Goal: Navigation & Orientation: Find specific page/section

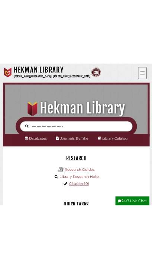
scroll to position [4, 4]
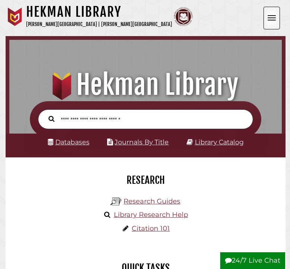
click at [272, 21] on span "Open the menu" at bounding box center [271, 20] width 8 height 1
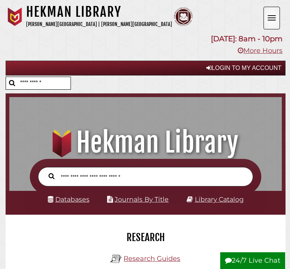
click at [265, 16] on button "Open the menu" at bounding box center [271, 18] width 16 height 23
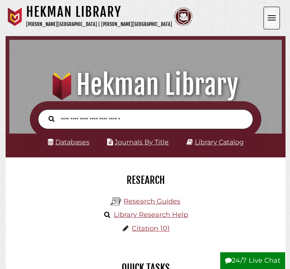
click at [268, 16] on button "Open the menu" at bounding box center [271, 18] width 16 height 23
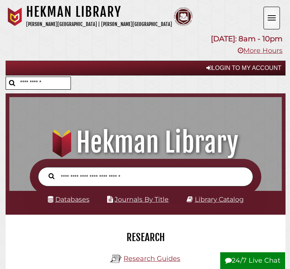
click at [269, 13] on button "Open the menu" at bounding box center [271, 18] width 16 height 23
click at [278, 17] on button "Open the menu" at bounding box center [271, 18] width 16 height 23
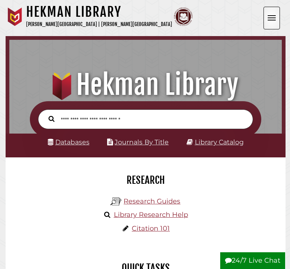
click at [270, 12] on button "Open the menu" at bounding box center [271, 18] width 16 height 23
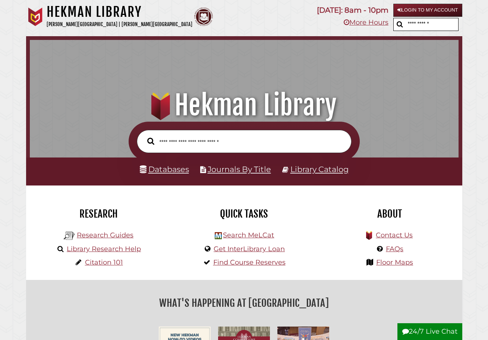
scroll to position [72, 134]
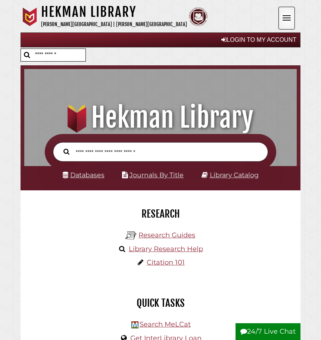
scroll to position [249, 268]
click at [281, 9] on button "Open the menu" at bounding box center [286, 18] width 16 height 23
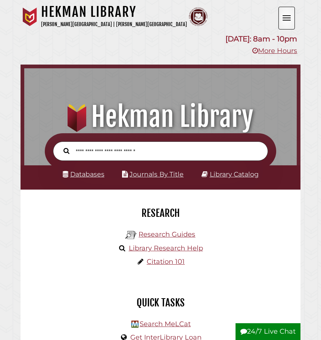
click at [281, 12] on button "Open the menu" at bounding box center [286, 18] width 16 height 23
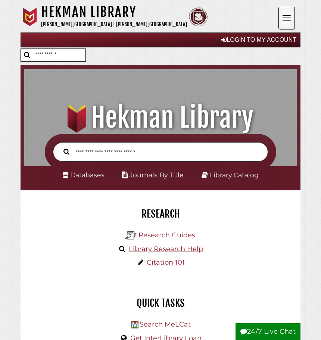
click at [281, 12] on button "Open the menu" at bounding box center [286, 18] width 16 height 23
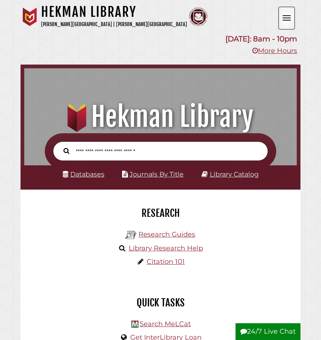
click at [281, 12] on button "Open the menu" at bounding box center [286, 18] width 16 height 23
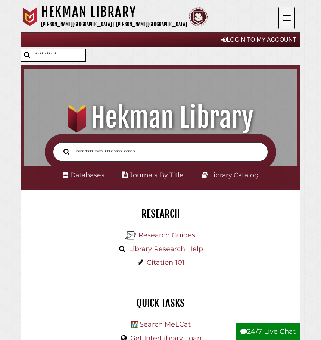
click at [281, 12] on button "Open the menu" at bounding box center [286, 18] width 16 height 23
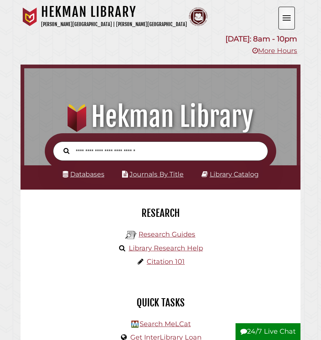
click at [281, 12] on button "Open the menu" at bounding box center [286, 18] width 16 height 23
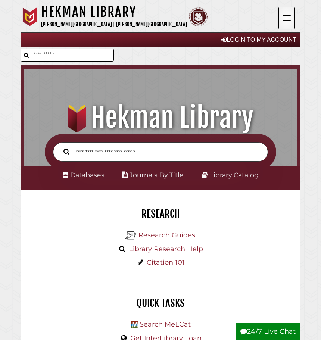
scroll to position [249, 268]
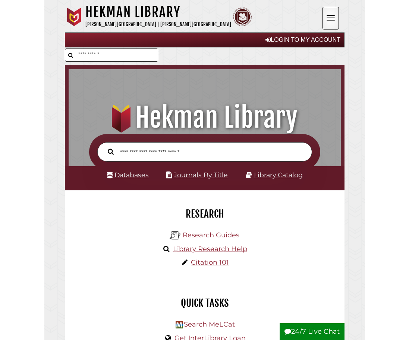
scroll to position [249, 268]
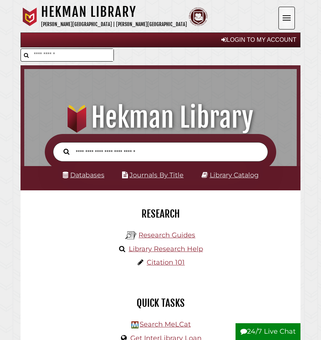
click at [286, 12] on button "Open the menu" at bounding box center [286, 18] width 16 height 23
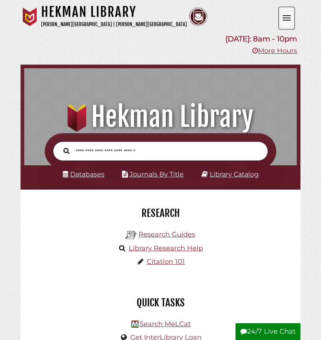
click at [286, 12] on button "Open the menu" at bounding box center [286, 18] width 16 height 23
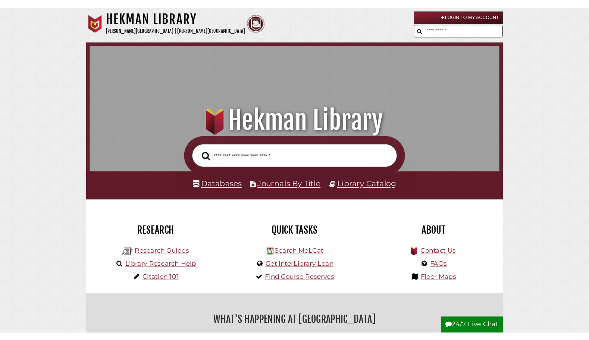
scroll to position [243, 425]
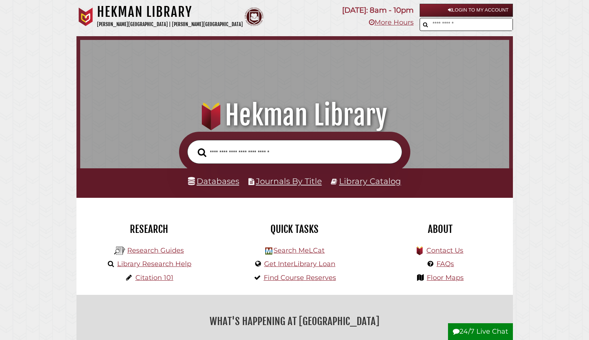
scroll to position [243, 425]
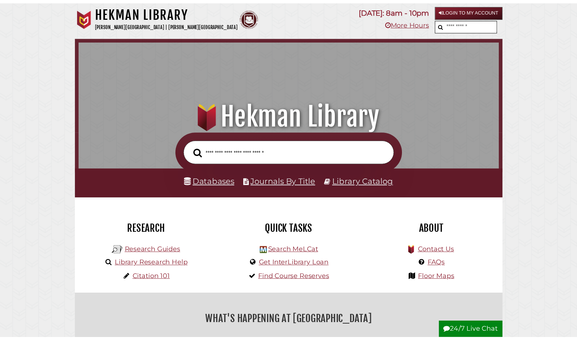
scroll to position [243, 425]
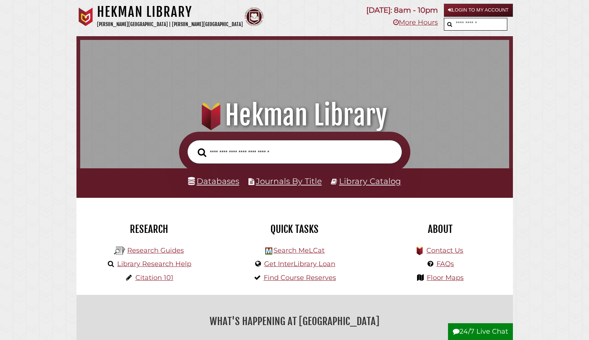
click at [507, 22] on input "text" at bounding box center [481, 23] width 52 height 9
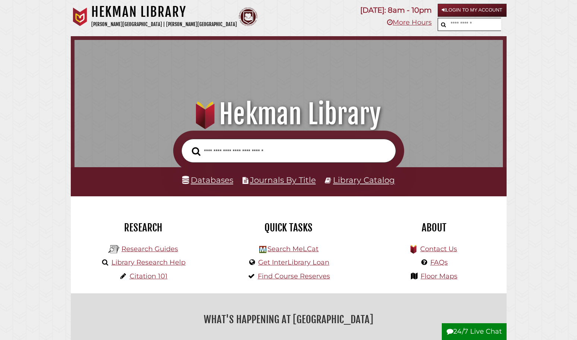
scroll to position [243, 425]
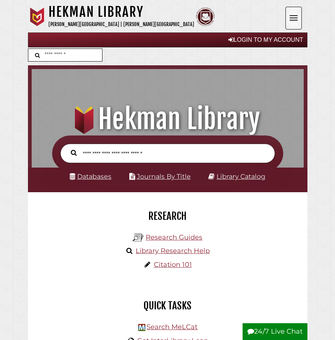
click at [294, 21] on button "Open the menu" at bounding box center [294, 18] width 16 height 23
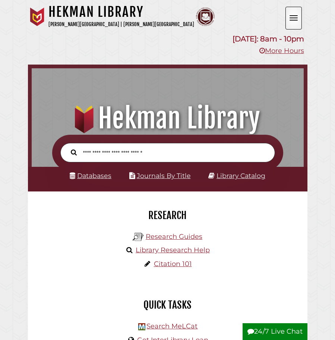
click at [294, 21] on button "Open the menu" at bounding box center [294, 18] width 16 height 23
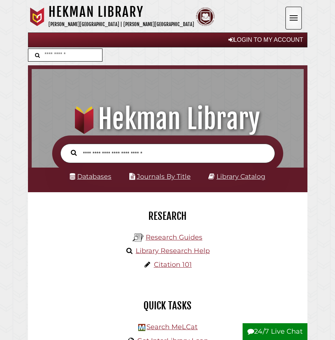
click at [294, 22] on button "Open the menu" at bounding box center [294, 18] width 16 height 23
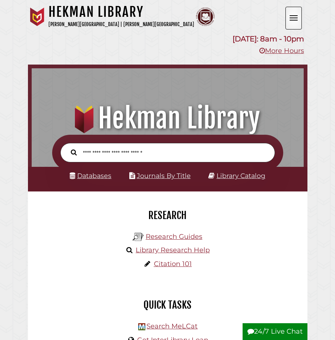
click at [294, 22] on button "Open the menu" at bounding box center [294, 18] width 16 height 23
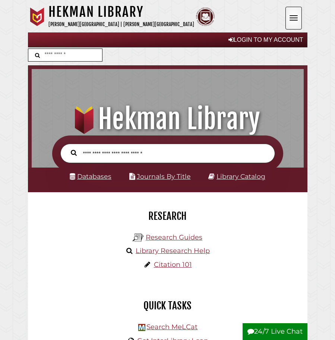
click at [294, 22] on button "Open the menu" at bounding box center [294, 18] width 16 height 23
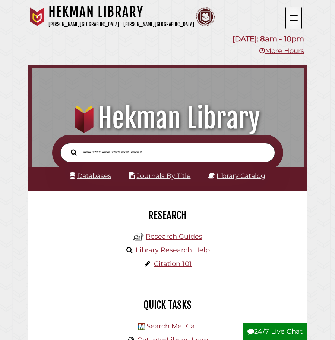
click at [294, 22] on button "Open the menu" at bounding box center [294, 18] width 16 height 23
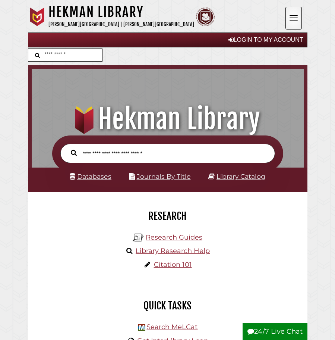
click at [294, 22] on button "Open the menu" at bounding box center [294, 18] width 16 height 23
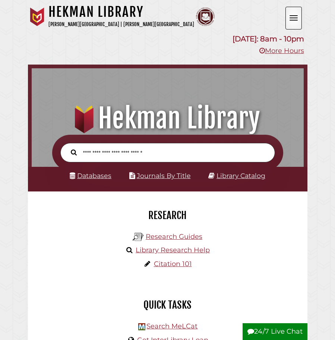
click at [294, 22] on button "Open the menu" at bounding box center [294, 18] width 16 height 23
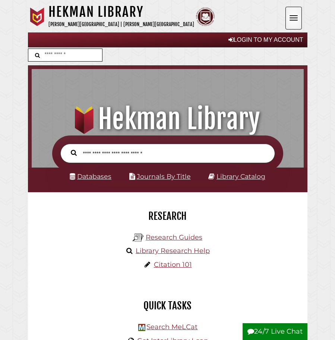
click at [294, 22] on button "Open the menu" at bounding box center [294, 18] width 16 height 23
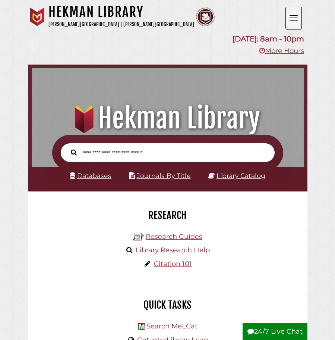
click at [294, 22] on button "Open the menu" at bounding box center [294, 18] width 16 height 23
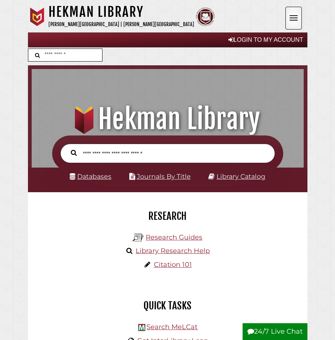
click at [294, 22] on button "Open the menu" at bounding box center [294, 18] width 16 height 23
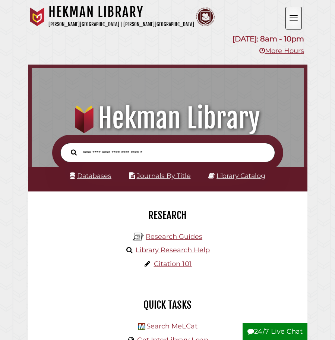
click at [294, 22] on button "Open the menu" at bounding box center [294, 18] width 16 height 23
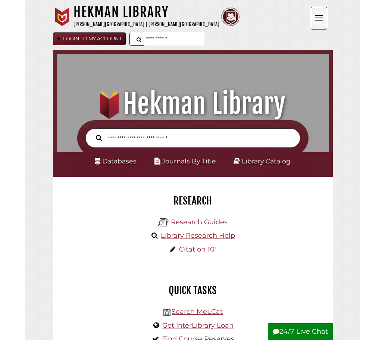
scroll to position [249, 268]
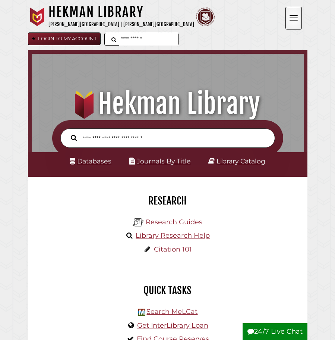
click at [293, 15] on span "Open the menu" at bounding box center [294, 15] width 8 height 1
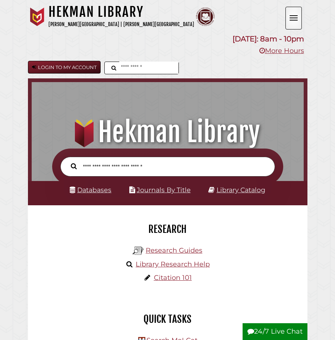
click at [293, 15] on span "Open the menu" at bounding box center [294, 15] width 8 height 1
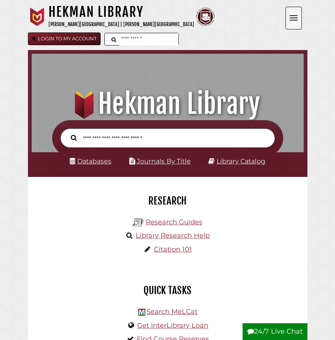
click at [293, 15] on span "Open the menu" at bounding box center [294, 15] width 8 height 1
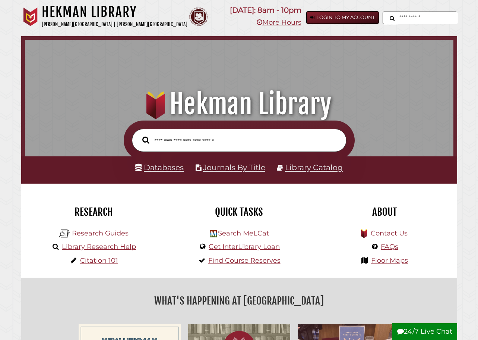
scroll to position [0, 0]
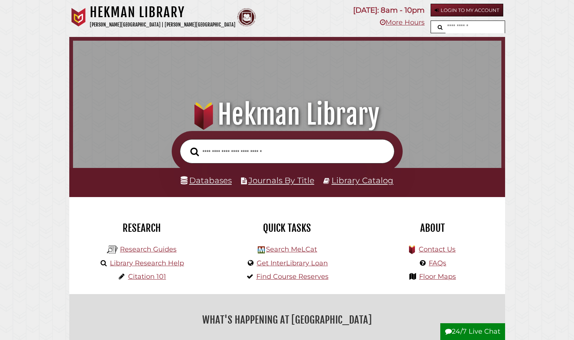
scroll to position [243, 425]
click at [503, 31] on input "text" at bounding box center [475, 27] width 59 height 12
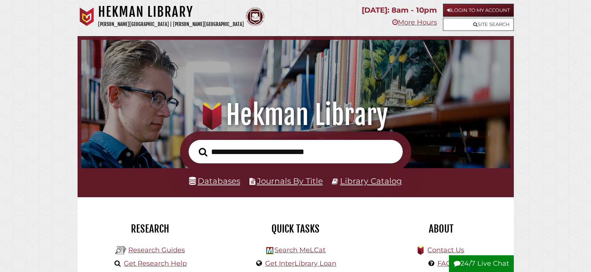
scroll to position [142, 425]
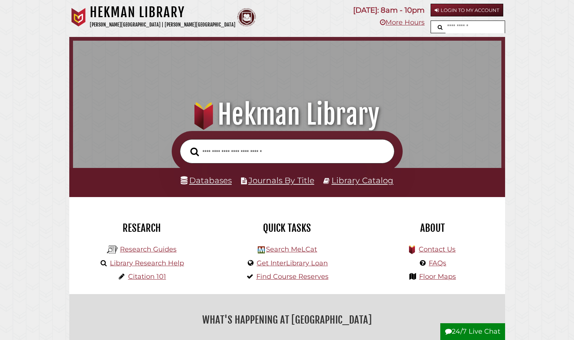
scroll to position [243, 425]
drag, startPoint x: 491, startPoint y: 27, endPoint x: 494, endPoint y: 31, distance: 4.5
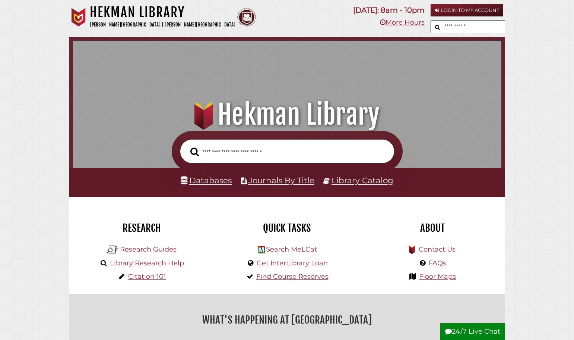
click at [491, 27] on input "text" at bounding box center [474, 27] width 62 height 12
click at [503, 28] on input "text" at bounding box center [474, 27] width 62 height 12
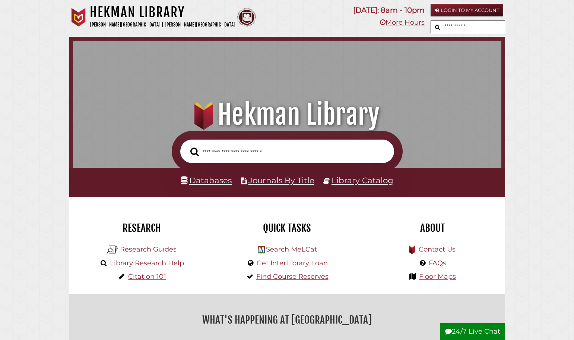
click at [499, 10] on link "Login to My Account" at bounding box center [467, 10] width 73 height 13
click at [501, 9] on link "Login to My Account" at bounding box center [467, 10] width 73 height 13
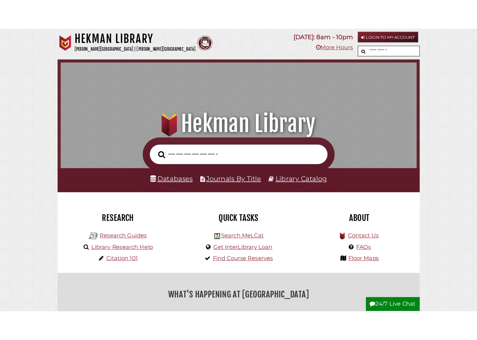
scroll to position [243, 425]
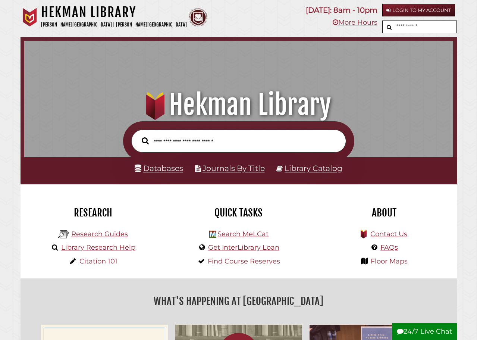
scroll to position [243, 425]
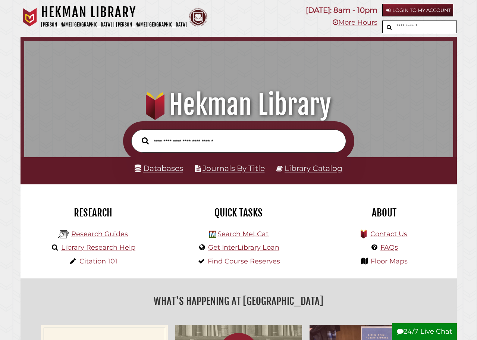
scroll to position [243, 425]
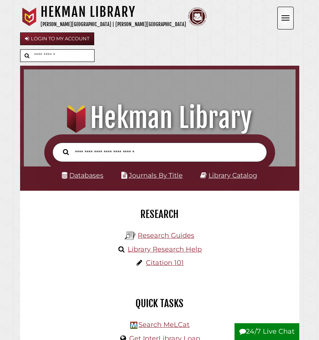
click at [288, 23] on button "Open the menu" at bounding box center [286, 18] width 16 height 23
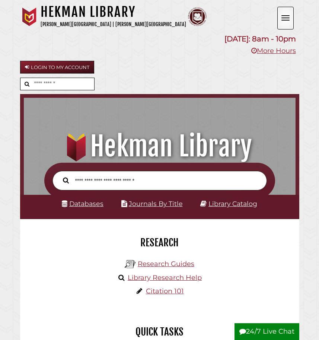
click at [288, 23] on button "Open the menu" at bounding box center [286, 18] width 16 height 23
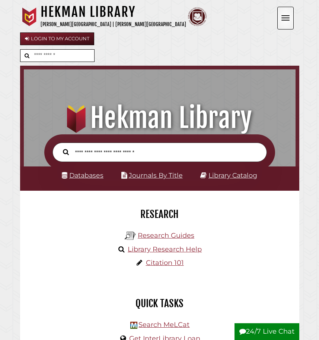
click at [288, 23] on button "Open the menu" at bounding box center [286, 18] width 16 height 23
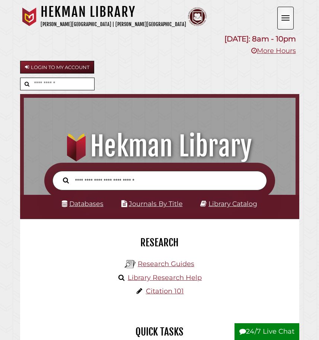
click at [288, 23] on button "Open the menu" at bounding box center [286, 18] width 16 height 23
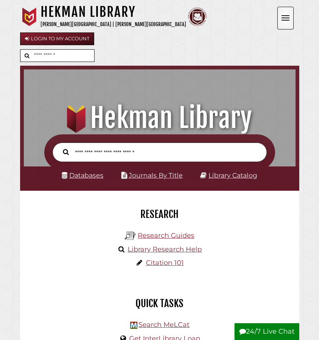
click at [288, 23] on button "Open the menu" at bounding box center [286, 18] width 16 height 23
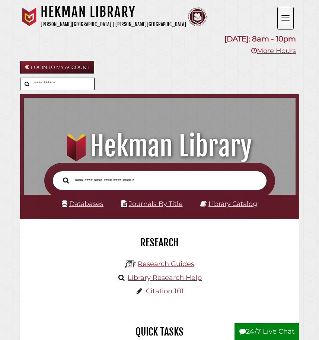
click at [288, 23] on button "Open the menu" at bounding box center [286, 18] width 16 height 23
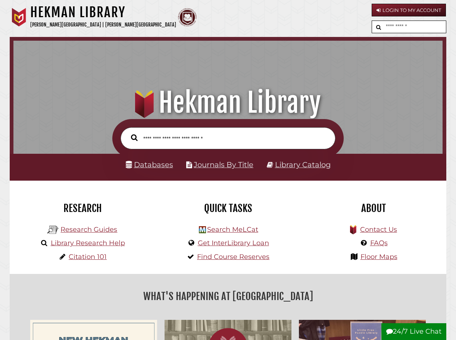
scroll to position [4, 4]
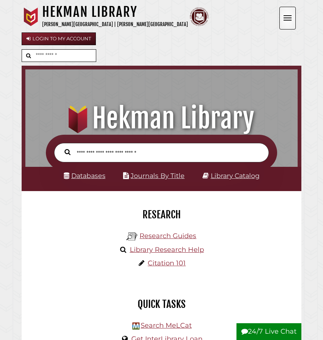
click at [281, 16] on button "Open the menu" at bounding box center [287, 18] width 16 height 23
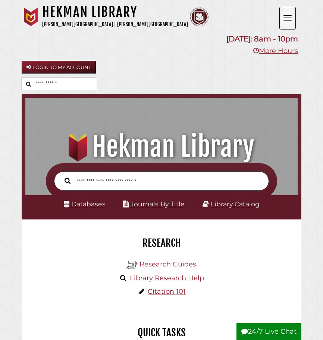
click at [284, 16] on button "Open the menu" at bounding box center [287, 18] width 16 height 23
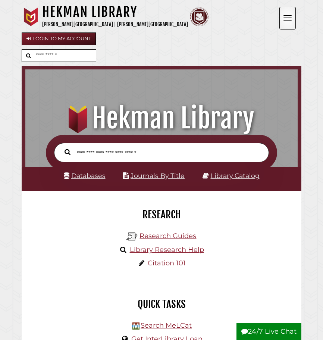
click at [284, 16] on button "Open the menu" at bounding box center [287, 18] width 16 height 23
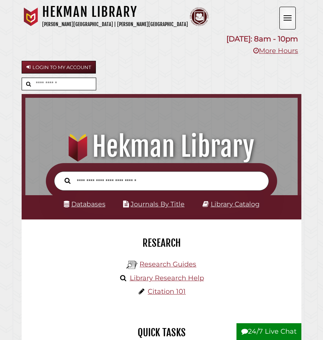
click at [284, 16] on button "Open the menu" at bounding box center [287, 18] width 16 height 23
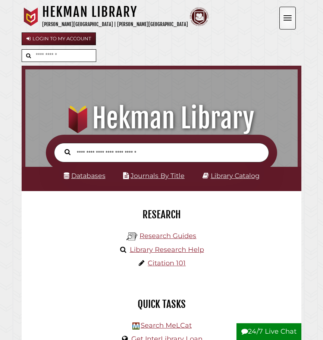
click at [284, 16] on button "Open the menu" at bounding box center [287, 18] width 16 height 23
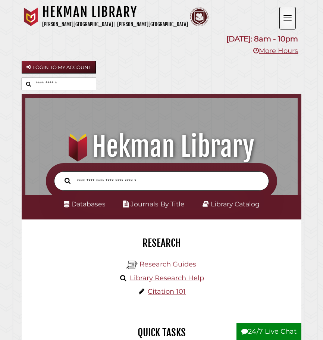
click at [284, 16] on button "Open the menu" at bounding box center [287, 18] width 16 height 23
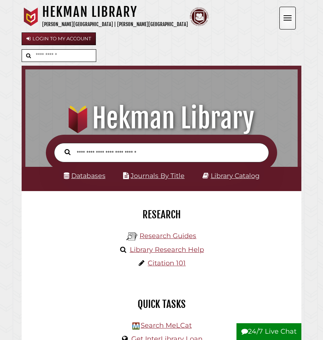
click at [284, 16] on button "Open the menu" at bounding box center [287, 18] width 16 height 23
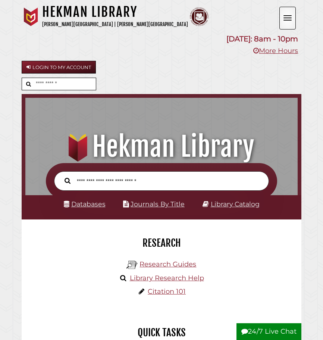
click at [284, 16] on button "Open the menu" at bounding box center [287, 18] width 16 height 23
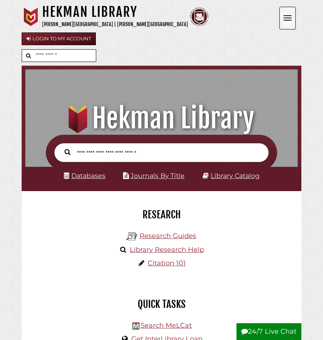
click at [284, 16] on button "Open the menu" at bounding box center [287, 18] width 16 height 23
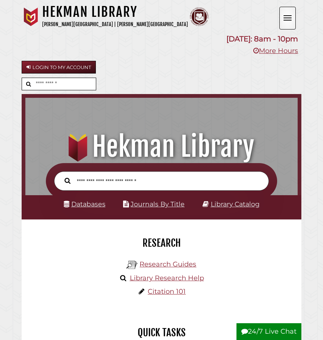
click at [284, 16] on button "Open the menu" at bounding box center [287, 18] width 16 height 23
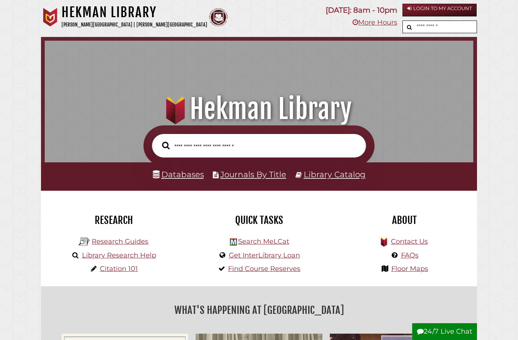
scroll to position [243, 425]
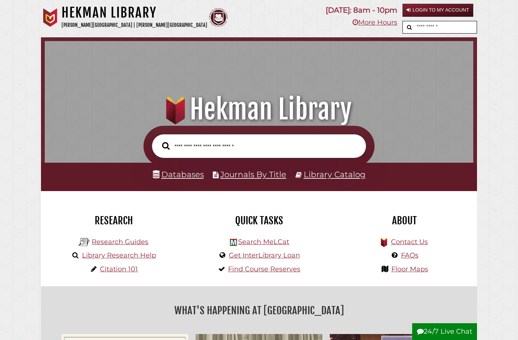
scroll to position [243, 425]
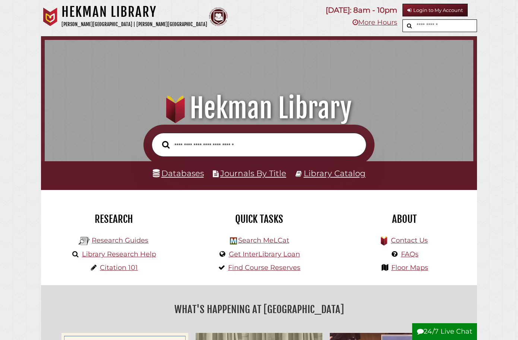
scroll to position [243, 425]
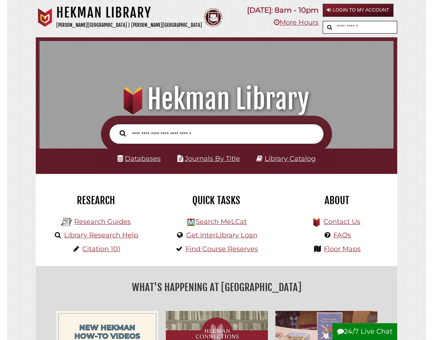
scroll to position [230, 350]
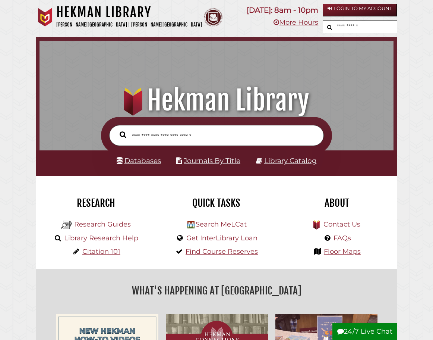
scroll to position [230, 350]
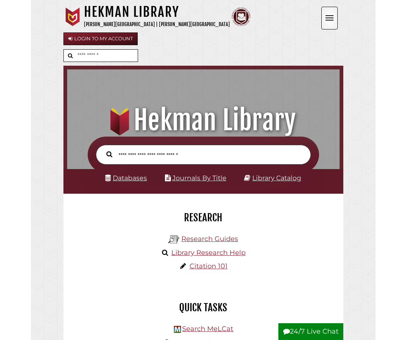
scroll to position [249, 268]
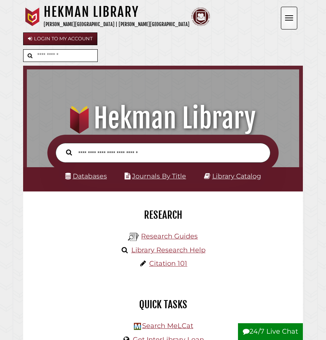
click at [284, 23] on button "Open the menu" at bounding box center [289, 18] width 16 height 23
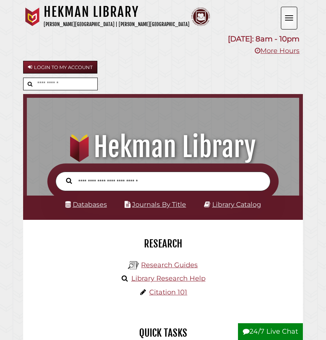
click at [284, 23] on button "Open the menu" at bounding box center [289, 18] width 16 height 23
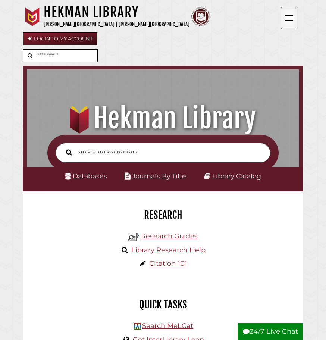
click at [294, 23] on button "Open the menu" at bounding box center [289, 18] width 16 height 23
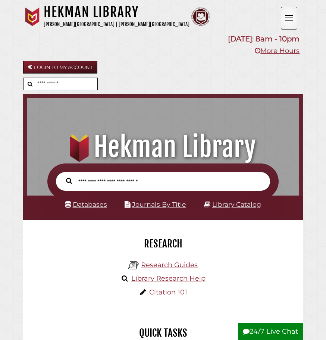
click at [293, 21] on button "Open the menu" at bounding box center [289, 18] width 16 height 23
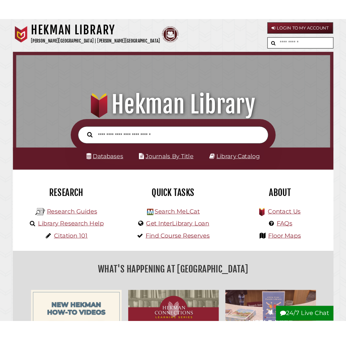
scroll to position [0, 0]
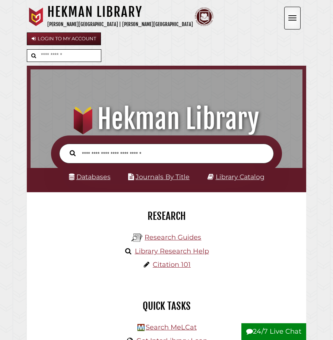
click at [288, 24] on button "Open the menu" at bounding box center [292, 18] width 16 height 23
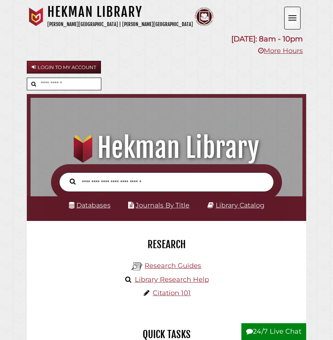
click at [288, 24] on button "Open the menu" at bounding box center [292, 18] width 16 height 23
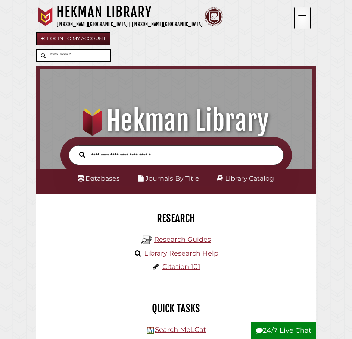
scroll to position [4, 4]
click at [303, 22] on button "Open the menu" at bounding box center [302, 18] width 16 height 23
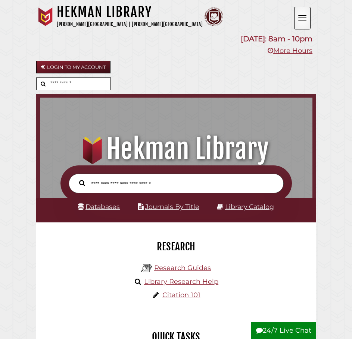
click at [303, 22] on button "Open the menu" at bounding box center [302, 18] width 16 height 23
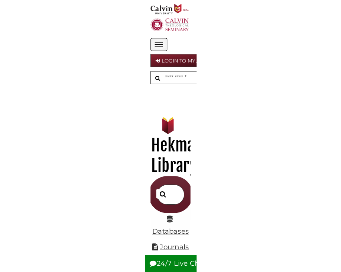
scroll to position [72, 268]
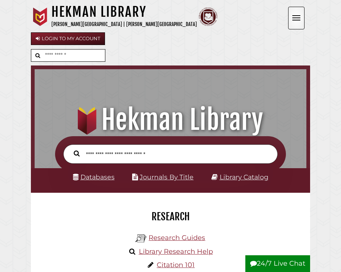
click at [295, 20] on span "Open the menu" at bounding box center [297, 20] width 8 height 1
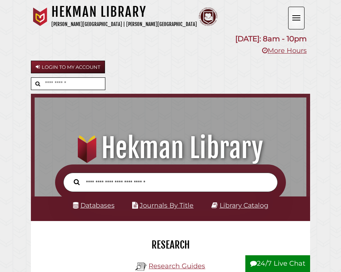
click at [295, 20] on span "Open the menu" at bounding box center [297, 20] width 8 height 1
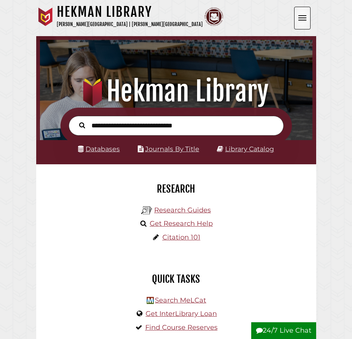
scroll to position [4, 4]
click at [303, 22] on button "Open the menu" at bounding box center [302, 18] width 16 height 23
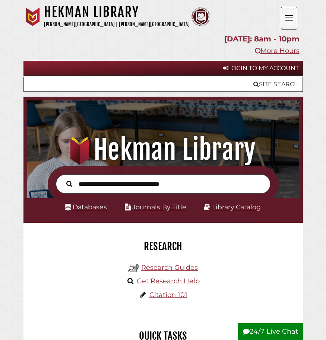
scroll to position [89, 268]
click at [284, 25] on button "Open the menu" at bounding box center [289, 18] width 16 height 23
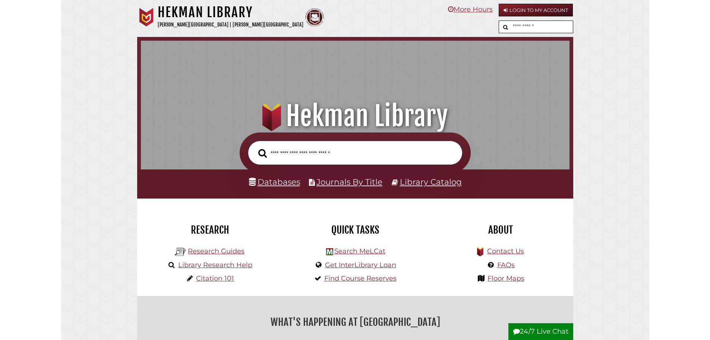
scroll to position [243, 425]
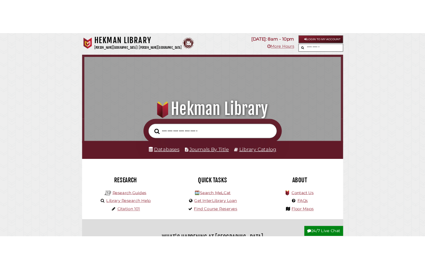
scroll to position [243, 425]
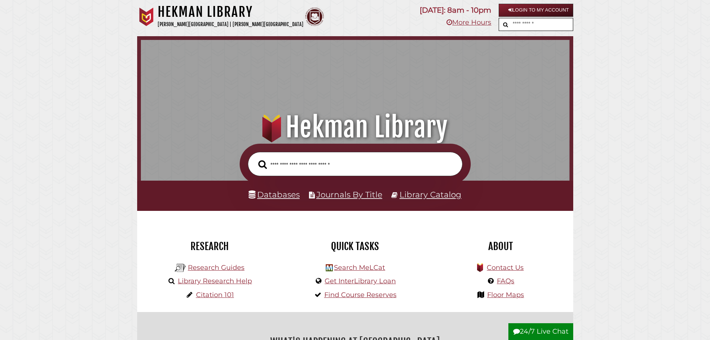
click at [554, 28] on input "text" at bounding box center [542, 24] width 62 height 12
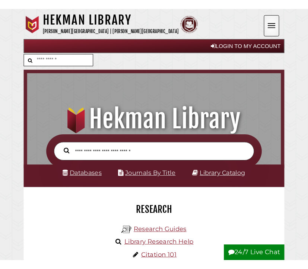
scroll to position [0, 0]
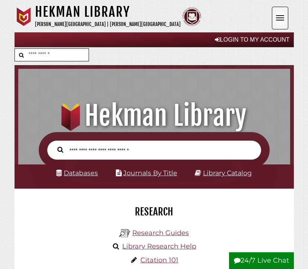
click at [281, 15] on button "Open the menu" at bounding box center [280, 18] width 16 height 23
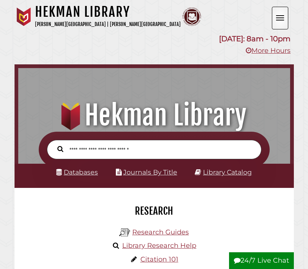
click at [281, 15] on button "Open the menu" at bounding box center [280, 18] width 16 height 23
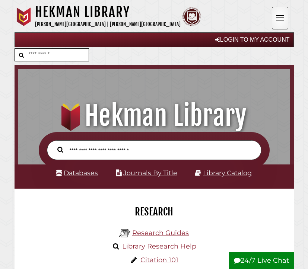
click at [281, 15] on button "Open the menu" at bounding box center [280, 18] width 16 height 23
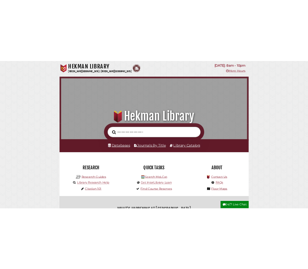
scroll to position [4, 4]
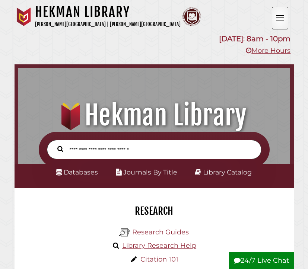
click at [283, 18] on span "Open the menu" at bounding box center [280, 18] width 8 height 1
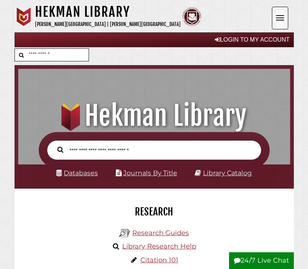
click at [278, 20] on span "Open the menu" at bounding box center [280, 20] width 8 height 1
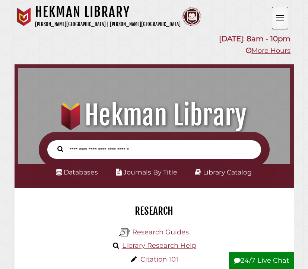
click at [278, 20] on span "Open the menu" at bounding box center [280, 20] width 8 height 1
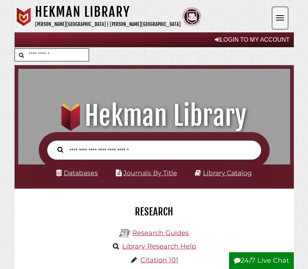
click at [278, 12] on button "Open the menu" at bounding box center [280, 18] width 16 height 23
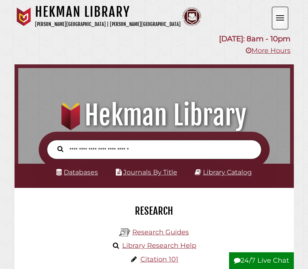
click at [279, 15] on button "Open the menu" at bounding box center [280, 18] width 16 height 23
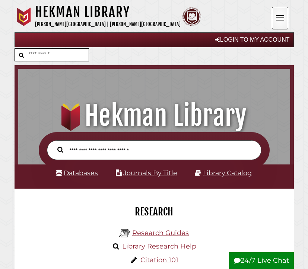
click at [279, 20] on span "Open the menu" at bounding box center [280, 20] width 8 height 1
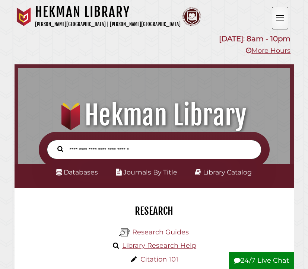
click at [279, 20] on span "Open the menu" at bounding box center [280, 20] width 8 height 1
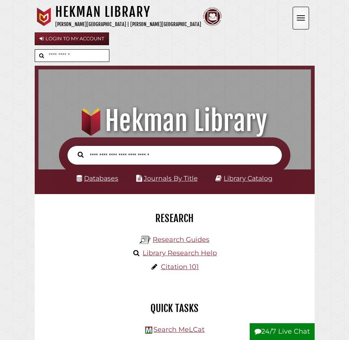
click at [297, 21] on button "Open the menu" at bounding box center [300, 18] width 16 height 23
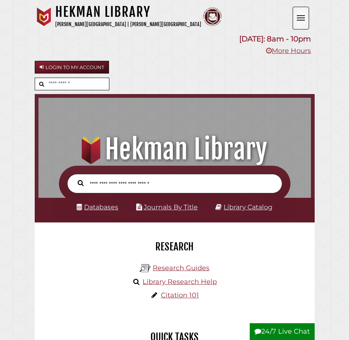
click at [297, 21] on button "Open the menu" at bounding box center [300, 18] width 16 height 23
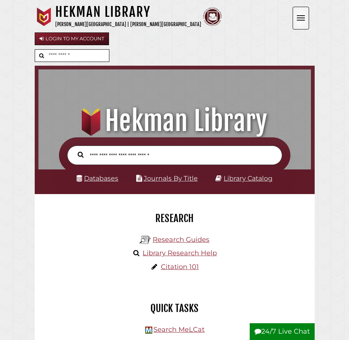
click at [303, 22] on button "Open the menu" at bounding box center [300, 18] width 16 height 23
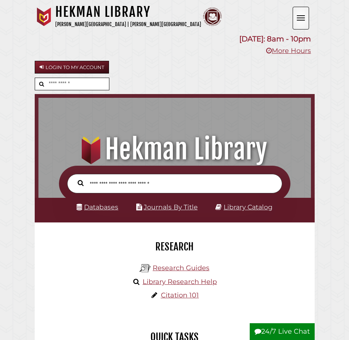
click at [303, 22] on button "Open the menu" at bounding box center [300, 18] width 16 height 23
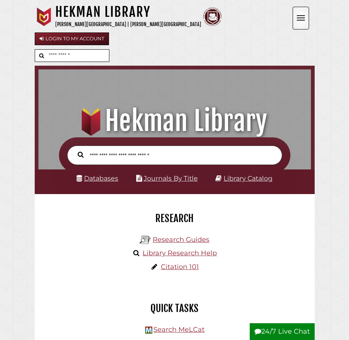
click at [303, 22] on button "Open the menu" at bounding box center [300, 18] width 16 height 23
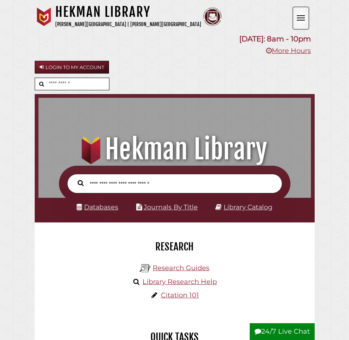
click at [303, 22] on button "Open the menu" at bounding box center [300, 18] width 16 height 23
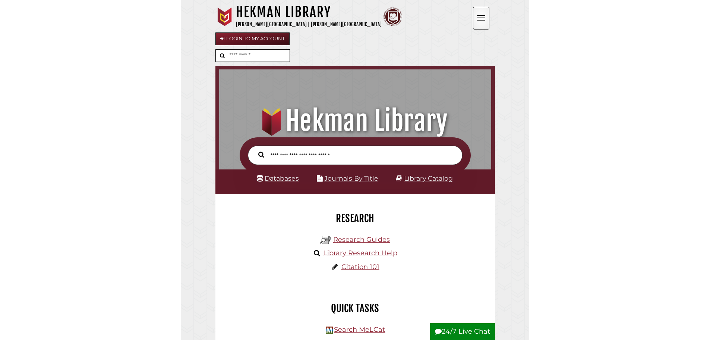
scroll to position [243, 425]
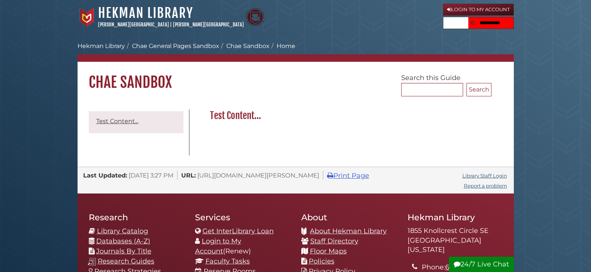
drag, startPoint x: 488, startPoint y: 25, endPoint x: 459, endPoint y: 22, distance: 28.4
click at [459, 22] on form at bounding box center [478, 23] width 71 height 13
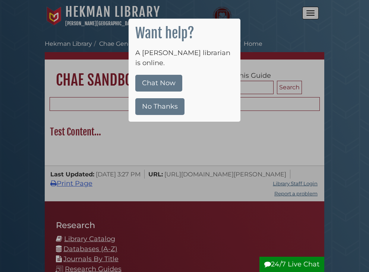
click at [266, 37] on div at bounding box center [184, 136] width 369 height 272
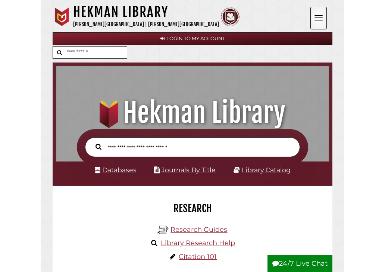
scroll to position [249, 268]
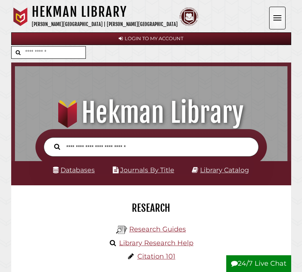
click at [274, 16] on span "Open the menu" at bounding box center [277, 15] width 8 height 1
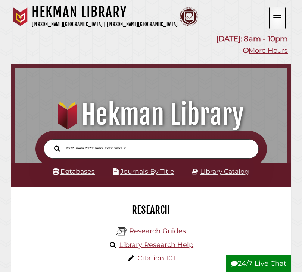
click at [274, 16] on span "Open the menu" at bounding box center [277, 15] width 8 height 1
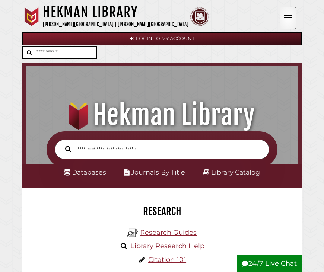
click at [288, 16] on button "Open the menu" at bounding box center [288, 18] width 16 height 23
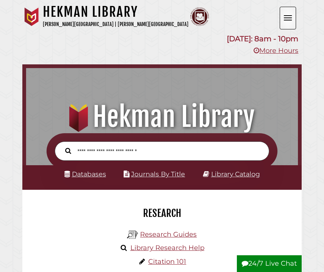
click at [290, 19] on button "Open the menu" at bounding box center [288, 18] width 16 height 23
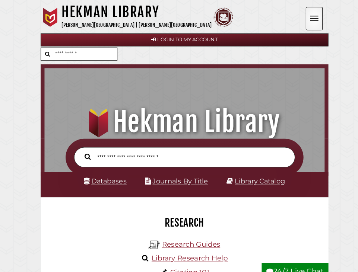
scroll to position [230, 268]
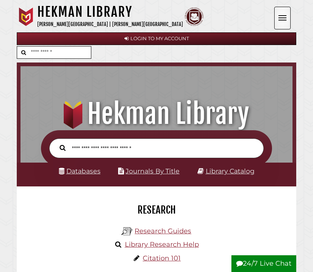
click at [279, 23] on button "Open the menu" at bounding box center [282, 18] width 16 height 23
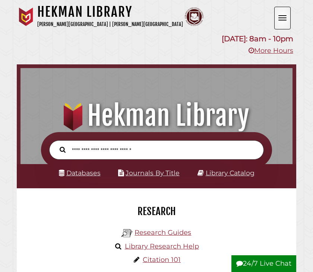
click at [279, 23] on button "Open the menu" at bounding box center [282, 18] width 16 height 23
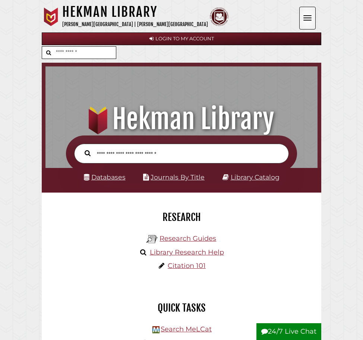
scroll to position [4, 4]
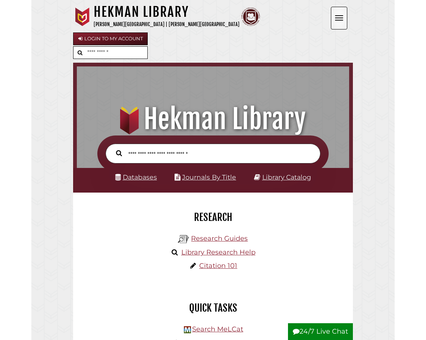
scroll to position [249, 268]
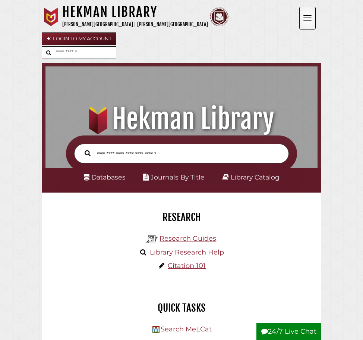
click at [307, 16] on button "Open the menu" at bounding box center [307, 18] width 16 height 23
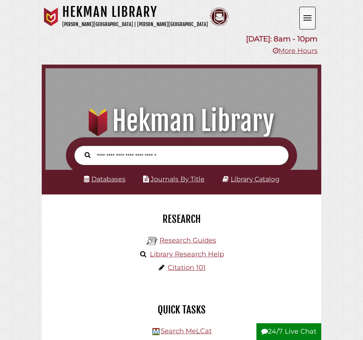
click at [307, 16] on button "Open the menu" at bounding box center [307, 18] width 16 height 23
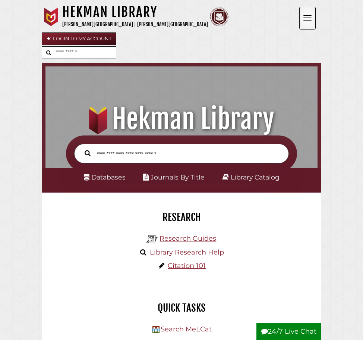
click at [307, 16] on button "Open the menu" at bounding box center [307, 18] width 16 height 23
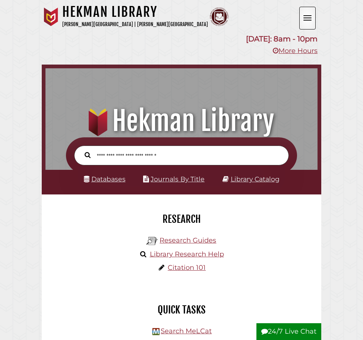
click at [307, 16] on button "Open the menu" at bounding box center [307, 18] width 16 height 23
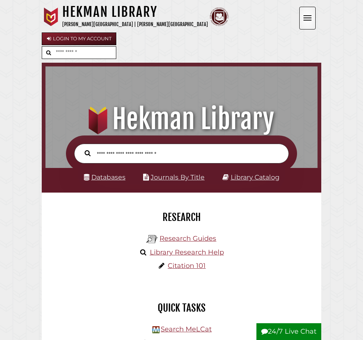
click at [307, 16] on button "Open the menu" at bounding box center [307, 18] width 16 height 23
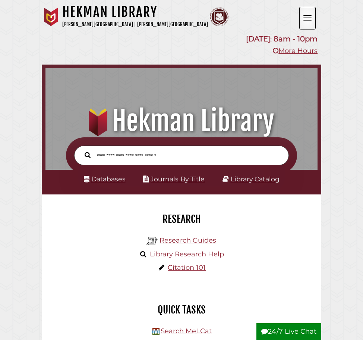
click at [307, 16] on button "Open the menu" at bounding box center [307, 18] width 16 height 23
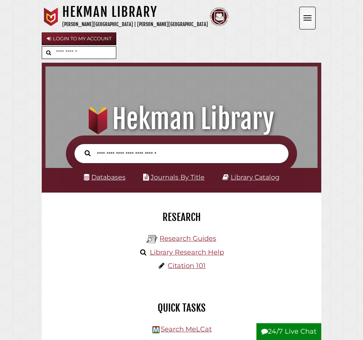
click at [307, 16] on button "Open the menu" at bounding box center [307, 18] width 16 height 23
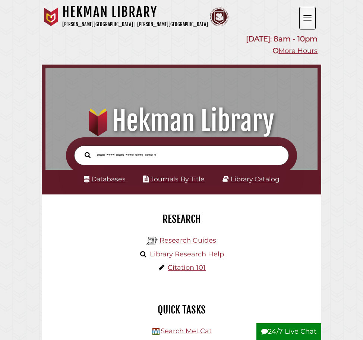
click at [307, 16] on button "Open the menu" at bounding box center [307, 18] width 16 height 23
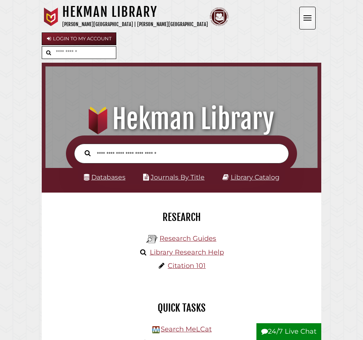
click at [307, 16] on button "Open the menu" at bounding box center [307, 18] width 16 height 23
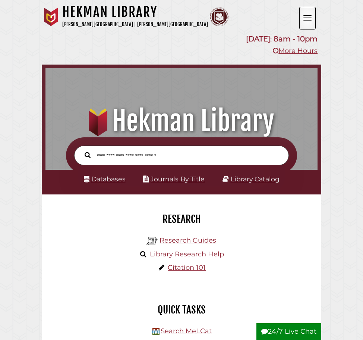
click at [307, 16] on button "Open the menu" at bounding box center [307, 18] width 16 height 23
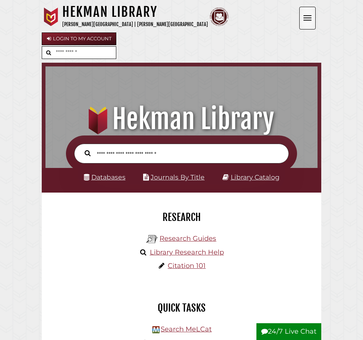
click at [307, 16] on button "Open the menu" at bounding box center [307, 18] width 16 height 23
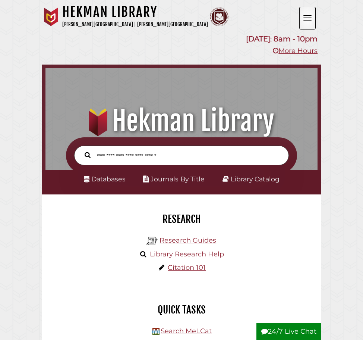
click at [307, 16] on button "Open the menu" at bounding box center [307, 18] width 16 height 23
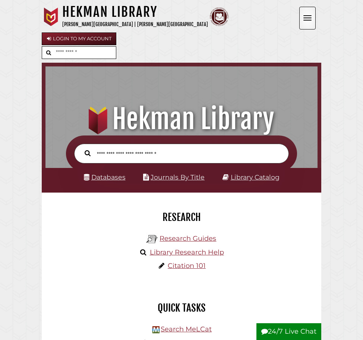
click at [307, 16] on button "Open the menu" at bounding box center [307, 18] width 16 height 23
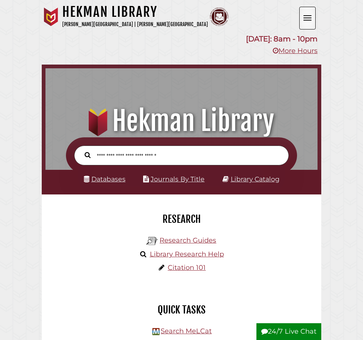
click at [307, 16] on button "Open the menu" at bounding box center [307, 18] width 16 height 23
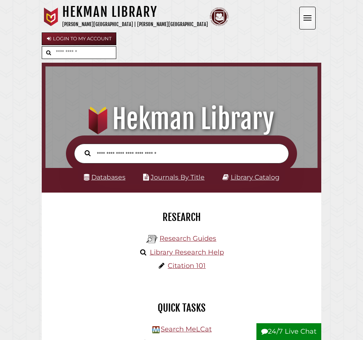
click at [307, 16] on button "Open the menu" at bounding box center [307, 18] width 16 height 23
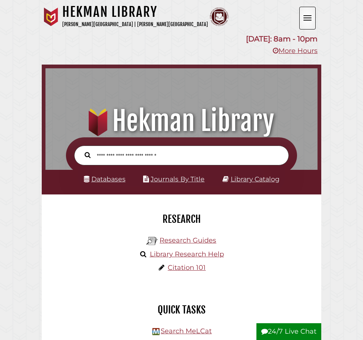
click at [307, 16] on button "Open the menu" at bounding box center [307, 18] width 16 height 23
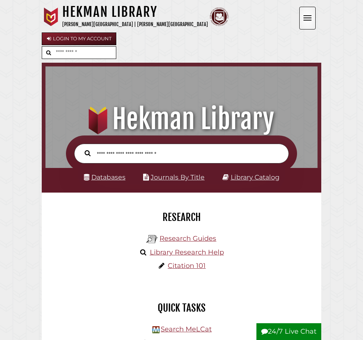
click at [307, 16] on button "Open the menu" at bounding box center [307, 18] width 16 height 23
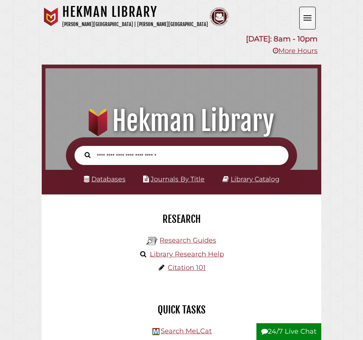
click at [307, 16] on button "Open the menu" at bounding box center [307, 18] width 16 height 23
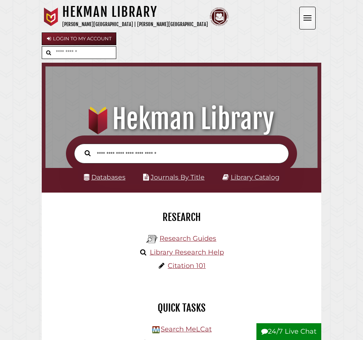
click at [307, 16] on button "Open the menu" at bounding box center [307, 18] width 16 height 23
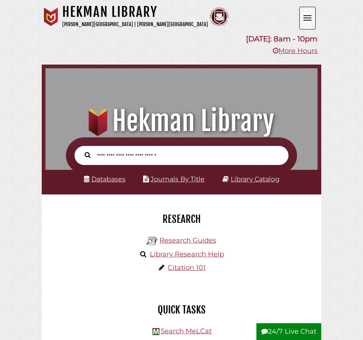
click at [307, 16] on button "Open the menu" at bounding box center [307, 18] width 16 height 23
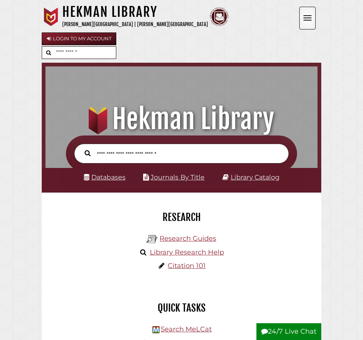
click at [307, 16] on button "Open the menu" at bounding box center [307, 18] width 16 height 23
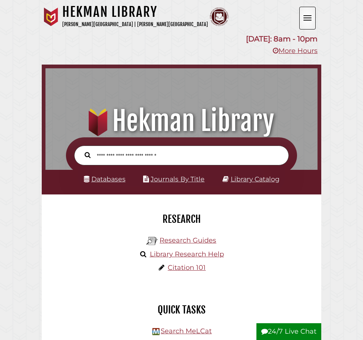
click at [307, 16] on button "Open the menu" at bounding box center [307, 18] width 16 height 23
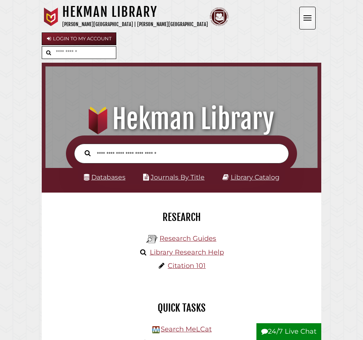
click at [307, 16] on button "Open the menu" at bounding box center [307, 18] width 16 height 23
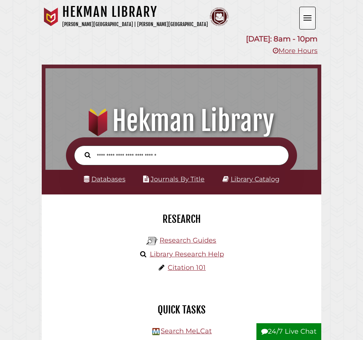
click at [307, 16] on button "Open the menu" at bounding box center [307, 18] width 16 height 23
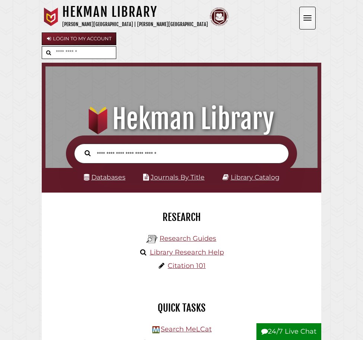
click at [307, 16] on button "Open the menu" at bounding box center [307, 18] width 16 height 23
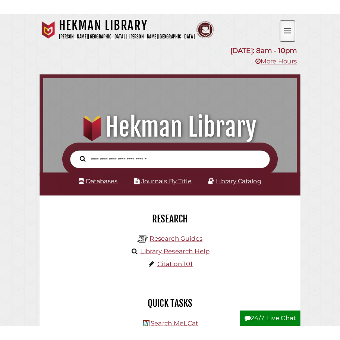
scroll to position [4, 4]
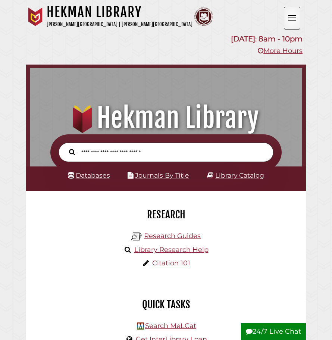
drag, startPoint x: 291, startPoint y: 22, endPoint x: 330, endPoint y: 41, distance: 42.9
click at [291, 22] on button "Open the menu" at bounding box center [292, 18] width 16 height 23
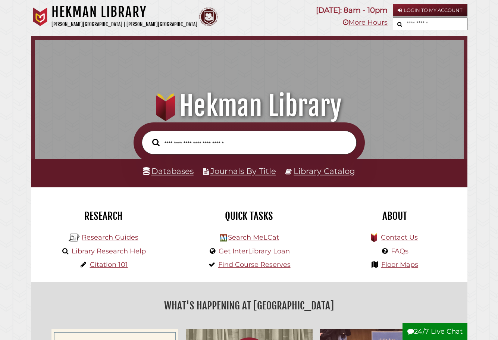
scroll to position [243, 425]
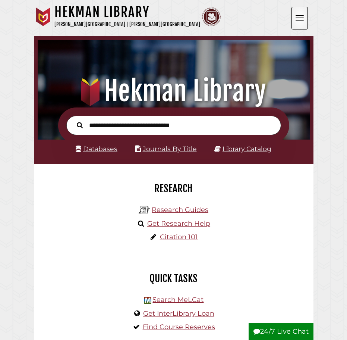
click at [297, 21] on button "Open the menu" at bounding box center [299, 18] width 16 height 23
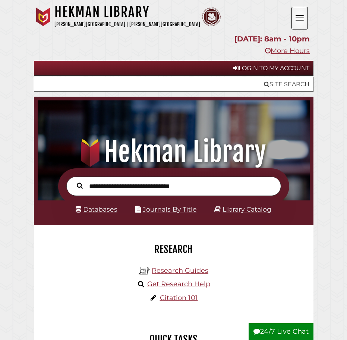
click at [297, 21] on button "Open the menu" at bounding box center [299, 18] width 16 height 23
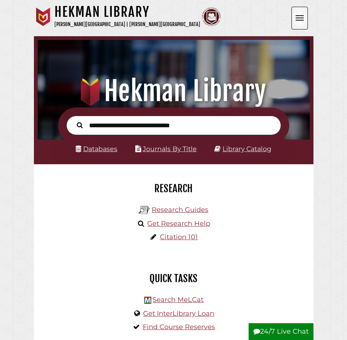
click at [297, 21] on button "Open the menu" at bounding box center [299, 18] width 16 height 23
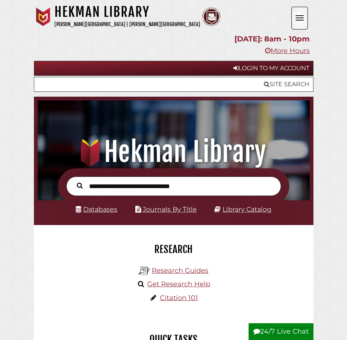
click at [297, 21] on button "Open the menu" at bounding box center [299, 18] width 16 height 23
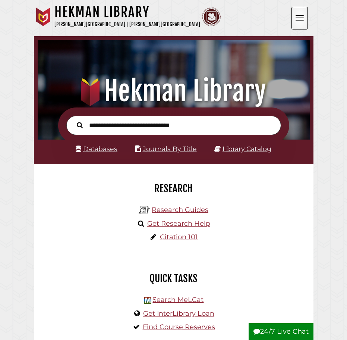
click at [299, 16] on span "Open the menu" at bounding box center [300, 15] width 8 height 1
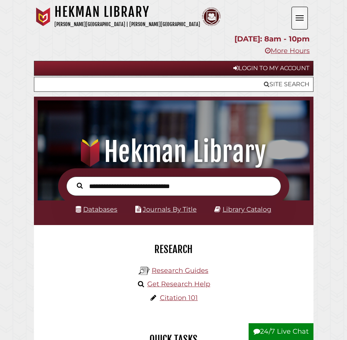
click at [301, 13] on button "Open the menu" at bounding box center [299, 18] width 16 height 23
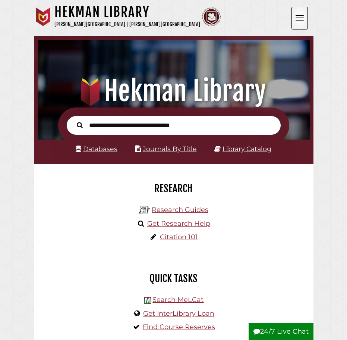
click at [299, 13] on button "Open the menu" at bounding box center [299, 18] width 16 height 23
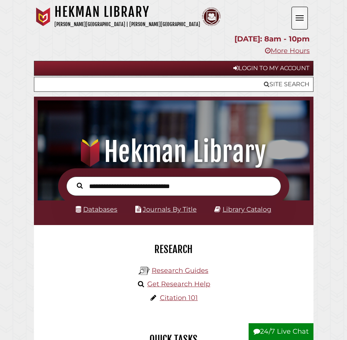
click at [294, 18] on button "Open the menu" at bounding box center [299, 18] width 16 height 23
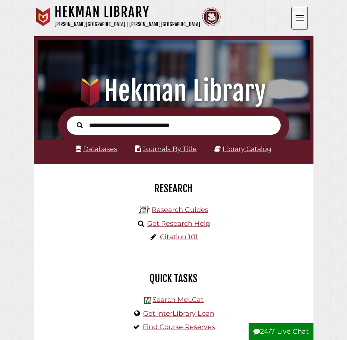
click at [295, 18] on button "Open the menu" at bounding box center [299, 18] width 16 height 23
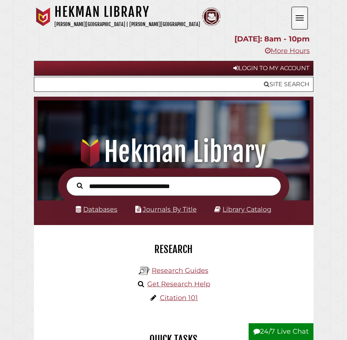
click at [295, 18] on button "Open the menu" at bounding box center [299, 18] width 16 height 23
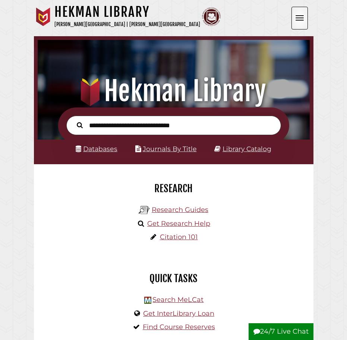
click at [295, 18] on button "Open the menu" at bounding box center [299, 18] width 16 height 23
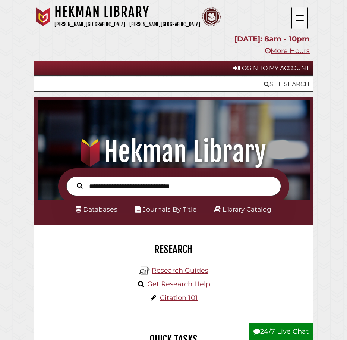
click at [295, 18] on button "Open the menu" at bounding box center [299, 18] width 16 height 23
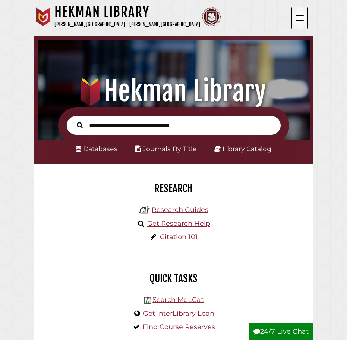
click at [301, 22] on button "Open the menu" at bounding box center [299, 18] width 16 height 23
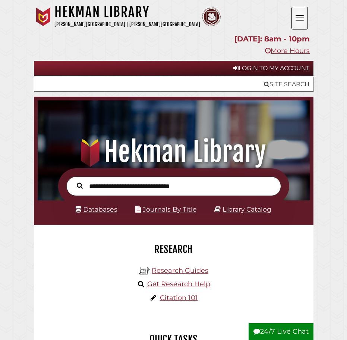
click at [301, 21] on button "Open the menu" at bounding box center [299, 18] width 16 height 23
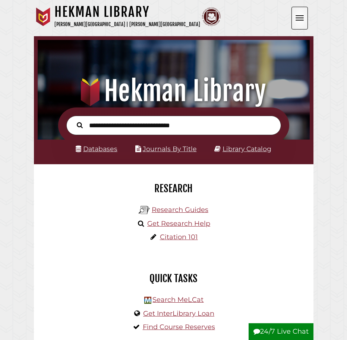
click at [301, 21] on button "Open the menu" at bounding box center [299, 18] width 16 height 23
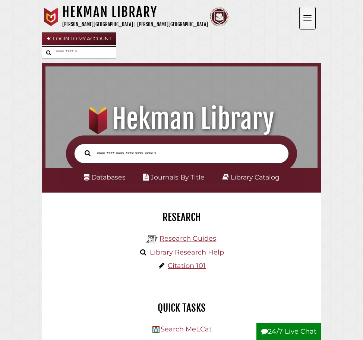
scroll to position [4, 4]
click at [305, 22] on button "Open the menu" at bounding box center [307, 18] width 16 height 23
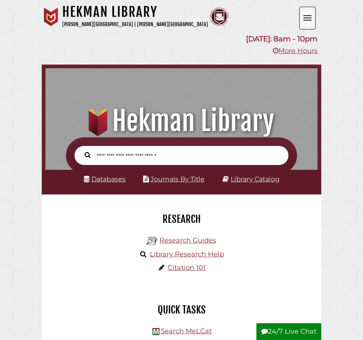
click at [305, 22] on button "Open the menu" at bounding box center [307, 18] width 16 height 23
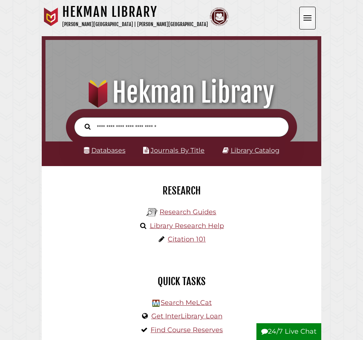
click at [304, 16] on span "Open the menu" at bounding box center [307, 15] width 8 height 1
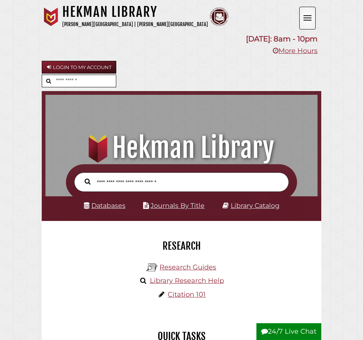
click at [304, 16] on span "Open the menu" at bounding box center [307, 15] width 8 height 1
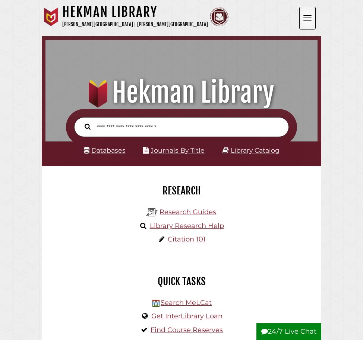
click at [304, 16] on span "Open the menu" at bounding box center [307, 15] width 8 height 1
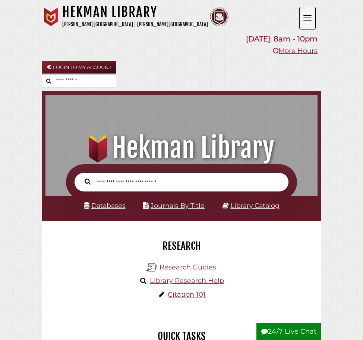
click at [304, 16] on span "Open the menu" at bounding box center [307, 15] width 8 height 1
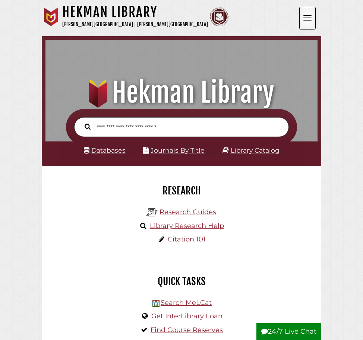
click at [304, 16] on span "Open the menu" at bounding box center [307, 15] width 8 height 1
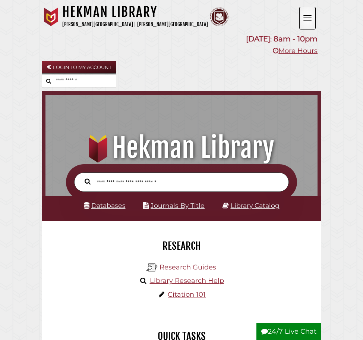
click at [304, 16] on span "Open the menu" at bounding box center [307, 15] width 8 height 1
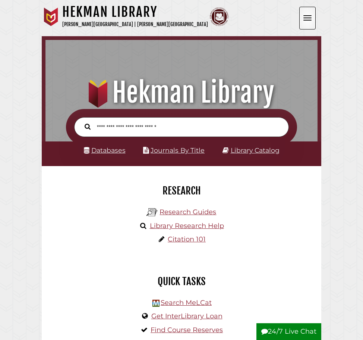
click at [304, 16] on span "Open the menu" at bounding box center [307, 15] width 8 height 1
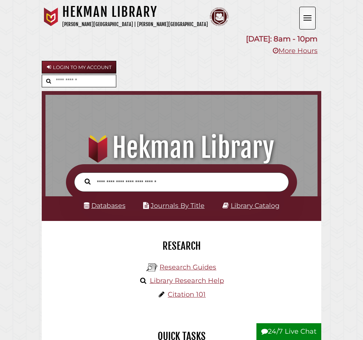
click at [304, 16] on span "Open the menu" at bounding box center [307, 15] width 8 height 1
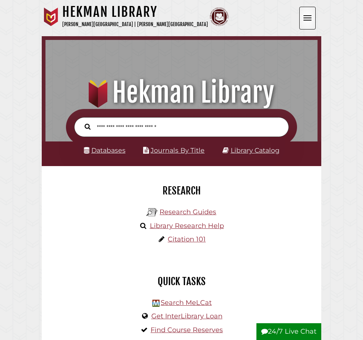
click at [304, 16] on span "Open the menu" at bounding box center [307, 15] width 8 height 1
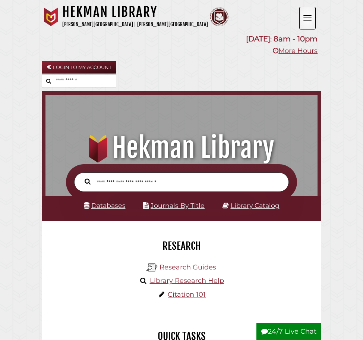
click at [304, 16] on span "Open the menu" at bounding box center [307, 15] width 8 height 1
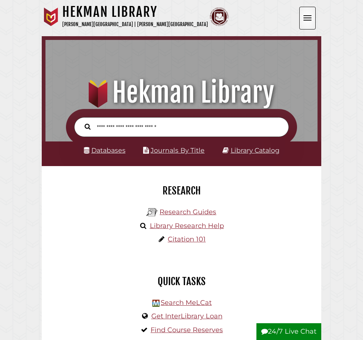
click at [304, 16] on span "Open the menu" at bounding box center [307, 15] width 8 height 1
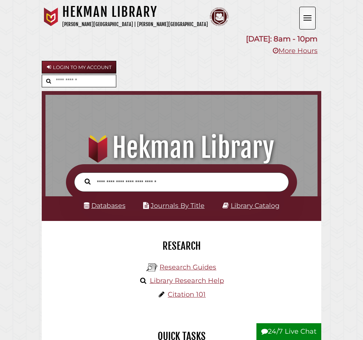
click at [304, 16] on span "Open the menu" at bounding box center [307, 15] width 8 height 1
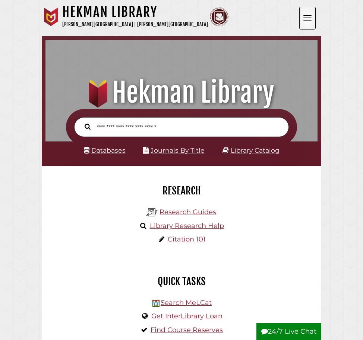
click at [304, 16] on span "Open the menu" at bounding box center [307, 15] width 8 height 1
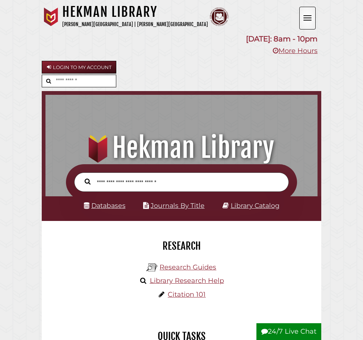
click at [304, 16] on span "Open the menu" at bounding box center [307, 15] width 8 height 1
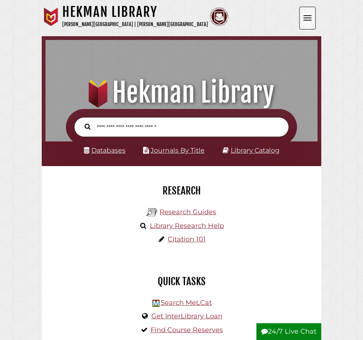
click at [304, 16] on span "Open the menu" at bounding box center [307, 15] width 8 height 1
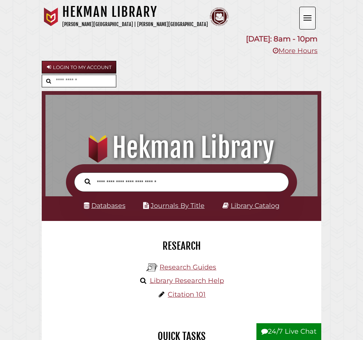
click at [304, 16] on span "Open the menu" at bounding box center [307, 15] width 8 height 1
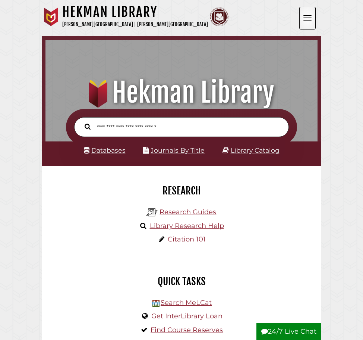
click at [304, 16] on span "Open the menu" at bounding box center [307, 15] width 8 height 1
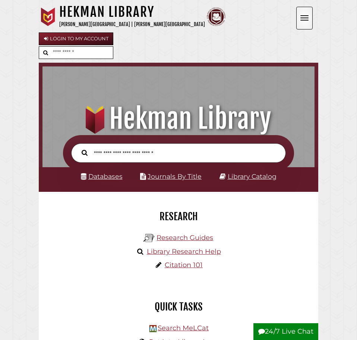
scroll to position [4, 4]
click at [307, 21] on button "Open the menu" at bounding box center [304, 18] width 16 height 23
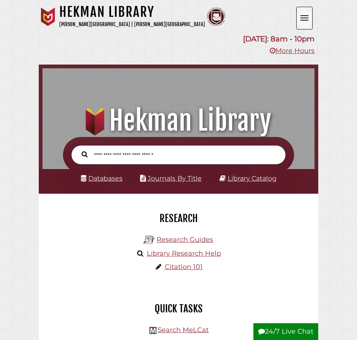
click at [307, 21] on button "Open the menu" at bounding box center [304, 18] width 16 height 23
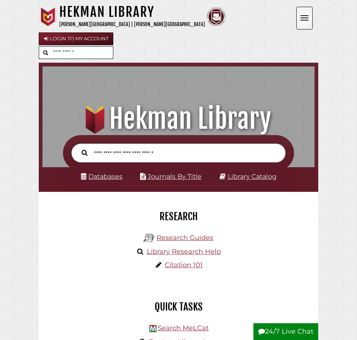
click at [307, 21] on button "Open the menu" at bounding box center [304, 18] width 16 height 23
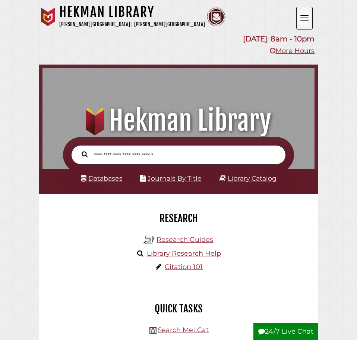
click at [307, 21] on button "Open the menu" at bounding box center [304, 18] width 16 height 23
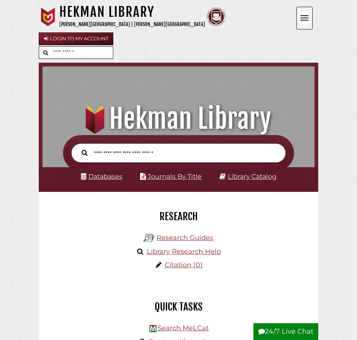
click at [307, 21] on button "Open the menu" at bounding box center [304, 18] width 16 height 23
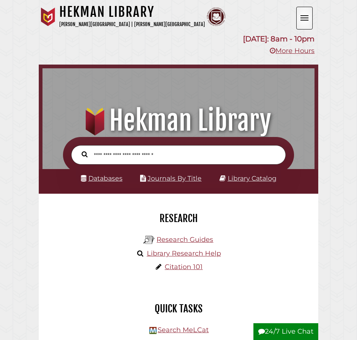
click at [307, 21] on button "Open the menu" at bounding box center [304, 18] width 16 height 23
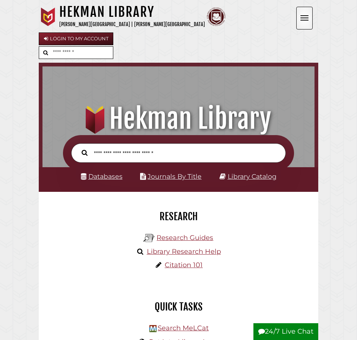
click at [307, 21] on button "Open the menu" at bounding box center [304, 18] width 16 height 23
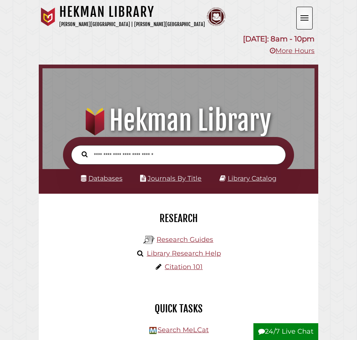
click at [307, 21] on button "Open the menu" at bounding box center [304, 18] width 16 height 23
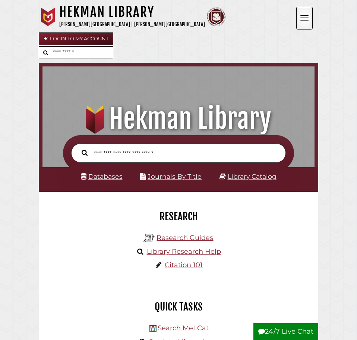
click at [307, 21] on button "Open the menu" at bounding box center [304, 18] width 16 height 23
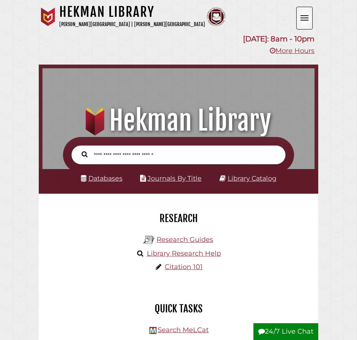
click at [307, 21] on button "Open the menu" at bounding box center [304, 18] width 16 height 23
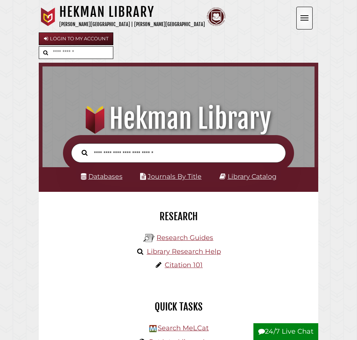
click at [307, 21] on button "Open the menu" at bounding box center [304, 18] width 16 height 23
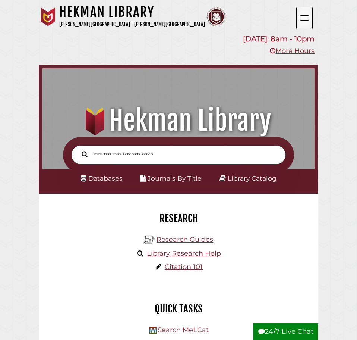
click at [307, 21] on button "Open the menu" at bounding box center [304, 18] width 16 height 23
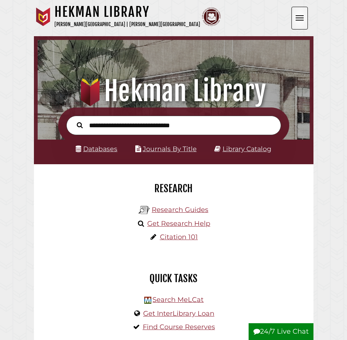
scroll to position [89, 268]
click at [302, 15] on button "Open the menu" at bounding box center [299, 18] width 16 height 23
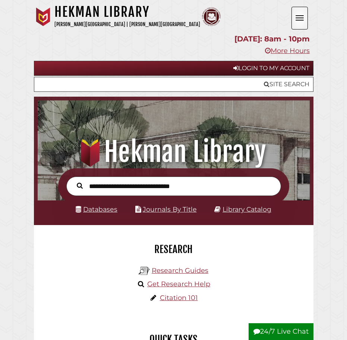
click at [302, 15] on button "Open the menu" at bounding box center [299, 18] width 16 height 23
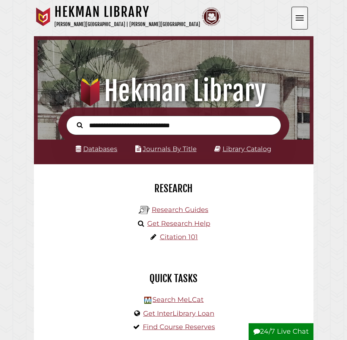
click at [302, 15] on button "Open the menu" at bounding box center [299, 18] width 16 height 23
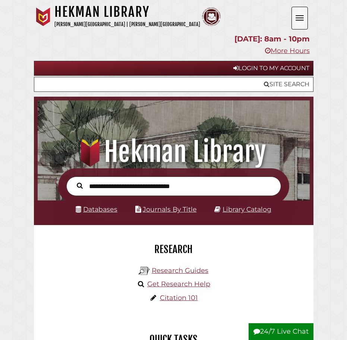
click at [302, 15] on button "Open the menu" at bounding box center [299, 18] width 16 height 23
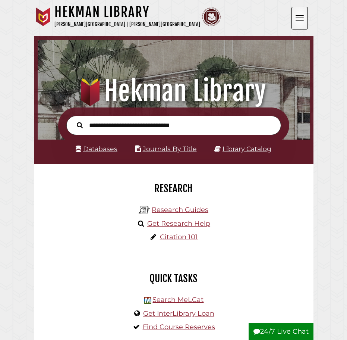
click at [302, 15] on button "Open the menu" at bounding box center [299, 18] width 16 height 23
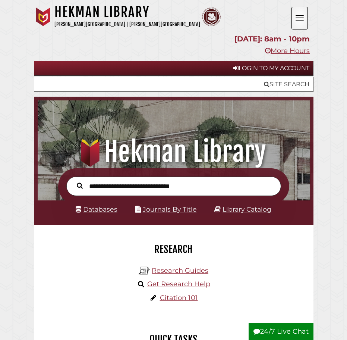
click at [302, 15] on button "Open the menu" at bounding box center [299, 18] width 16 height 23
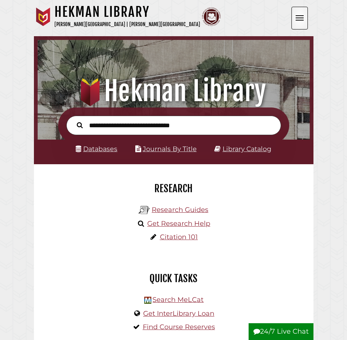
click at [302, 15] on button "Open the menu" at bounding box center [299, 18] width 16 height 23
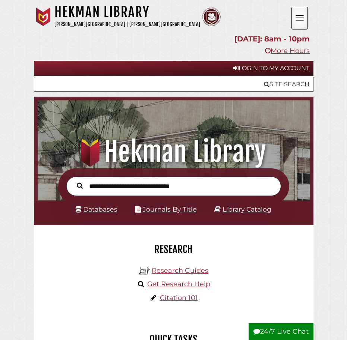
click at [302, 15] on button "Open the menu" at bounding box center [299, 18] width 16 height 23
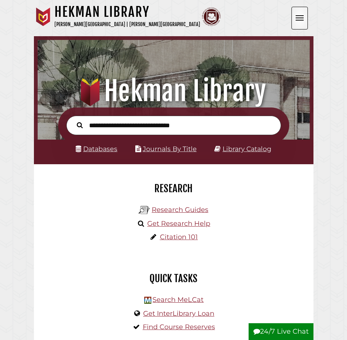
click at [302, 15] on button "Open the menu" at bounding box center [299, 18] width 16 height 23
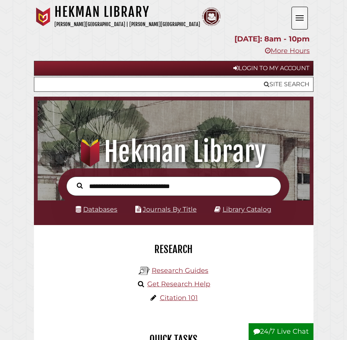
click at [302, 15] on button "Open the menu" at bounding box center [299, 18] width 16 height 23
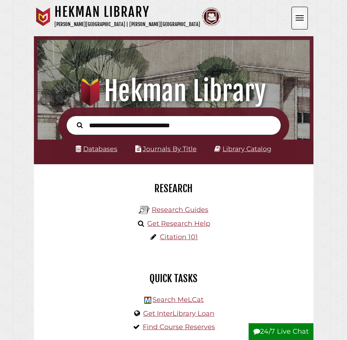
click at [302, 15] on button "Open the menu" at bounding box center [299, 18] width 16 height 23
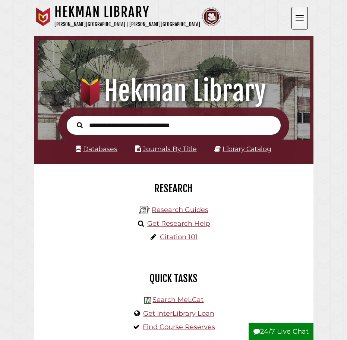
click at [302, 15] on button "Open the menu" at bounding box center [299, 18] width 16 height 23
click at [304, 15] on button "Open the menu" at bounding box center [299, 18] width 16 height 23
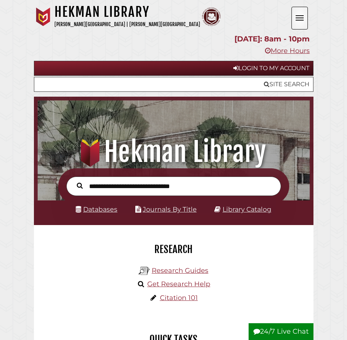
click at [304, 15] on button "Open the menu" at bounding box center [299, 18] width 16 height 23
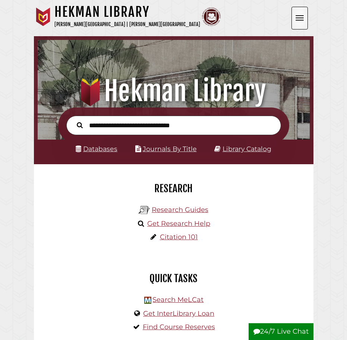
click at [296, 21] on span "Open the menu" at bounding box center [300, 20] width 8 height 1
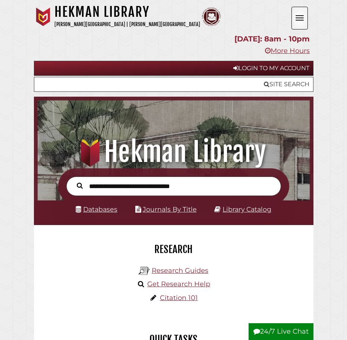
click at [296, 21] on span "Open the menu" at bounding box center [300, 20] width 8 height 1
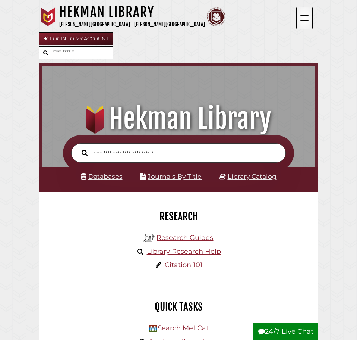
scroll to position [249, 268]
click at [306, 21] on span "Open the menu" at bounding box center [304, 20] width 8 height 1
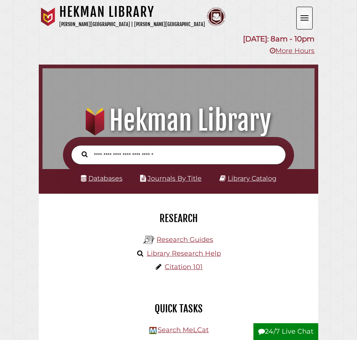
click at [306, 21] on span "Open the menu" at bounding box center [304, 20] width 8 height 1
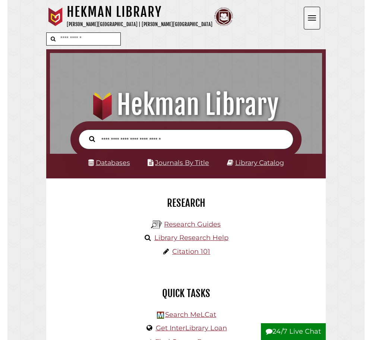
scroll to position [249, 268]
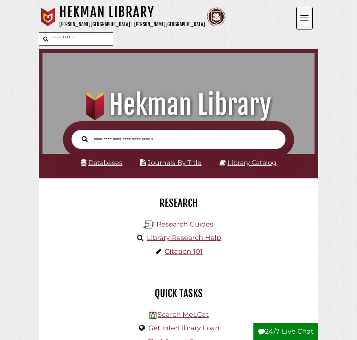
click at [307, 15] on button "Open the menu" at bounding box center [304, 18] width 16 height 23
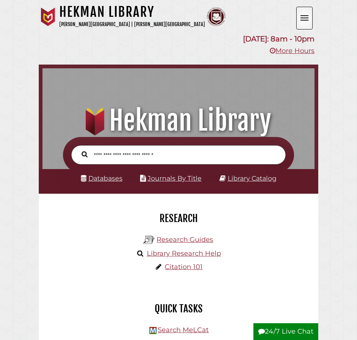
click at [307, 15] on button "Open the menu" at bounding box center [304, 18] width 16 height 23
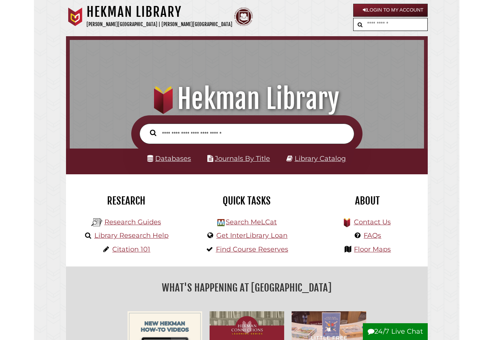
scroll to position [0, 0]
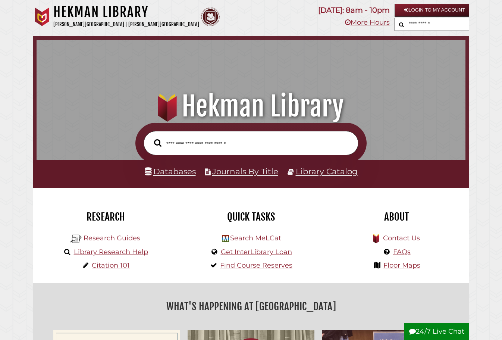
scroll to position [243, 425]
